Goal: Entertainment & Leisure: Consume media (video, audio)

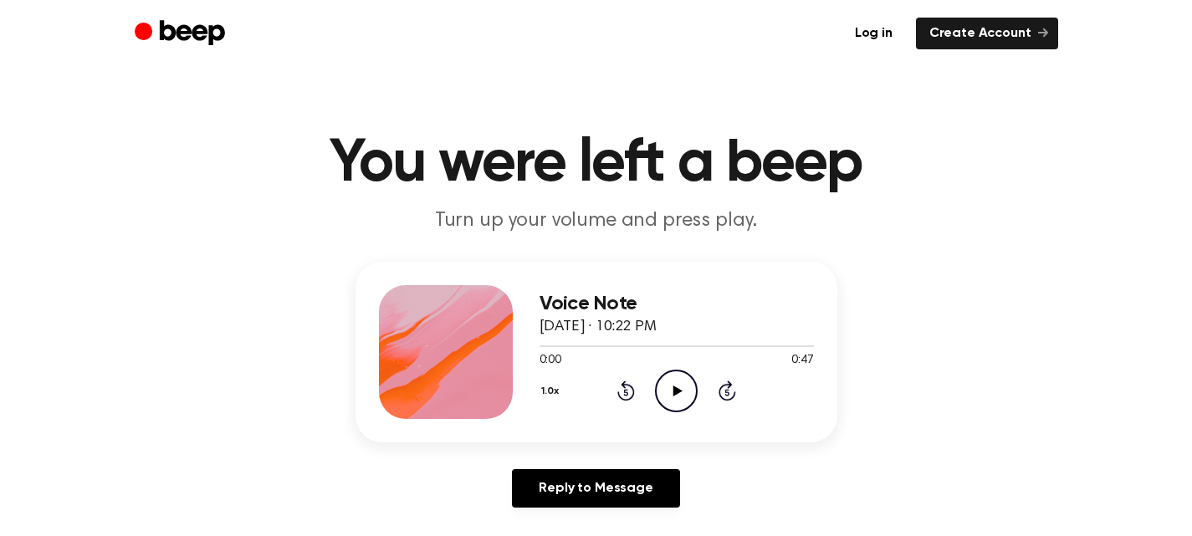
click at [680, 385] on icon "Play Audio" at bounding box center [676, 391] width 43 height 43
click at [686, 381] on icon "Pause Audio" at bounding box center [676, 391] width 43 height 43
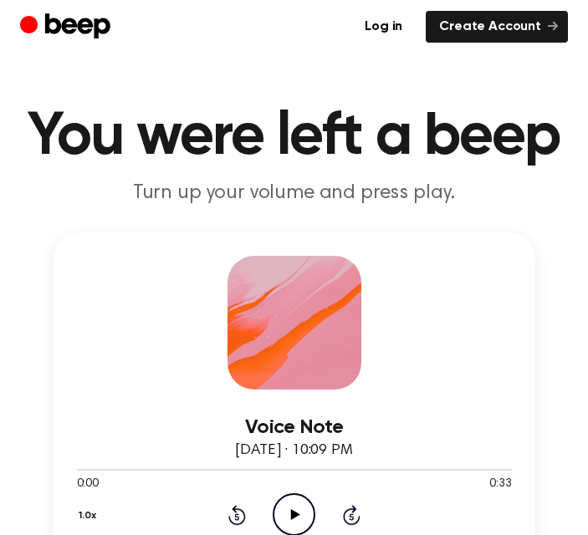
click at [288, 502] on icon "Play Audio" at bounding box center [294, 514] width 43 height 43
